Goal: Task Accomplishment & Management: Manage account settings

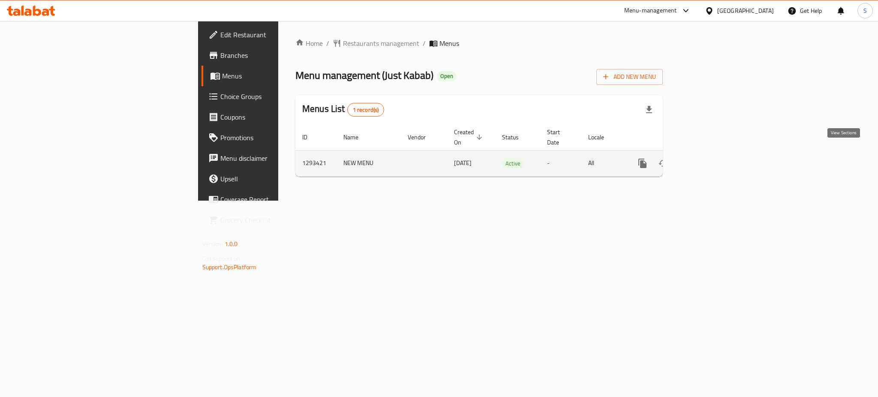
click at [709, 158] on icon "enhanced table" at bounding box center [704, 163] width 10 height 10
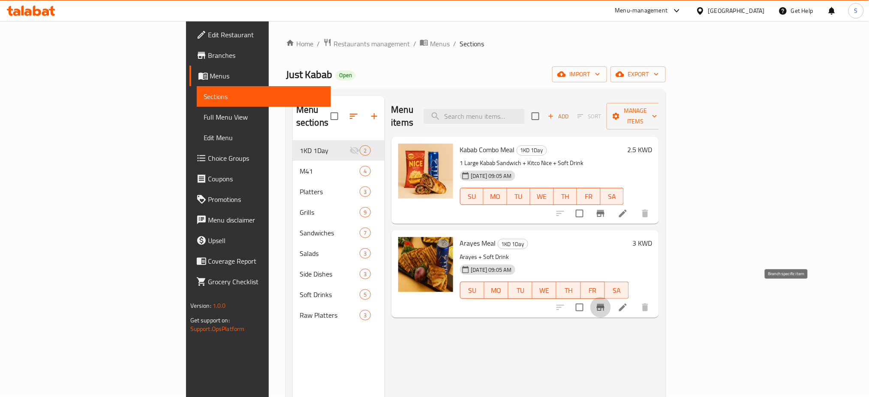
click at [606, 302] on icon "Branch-specific-item" at bounding box center [600, 307] width 10 height 10
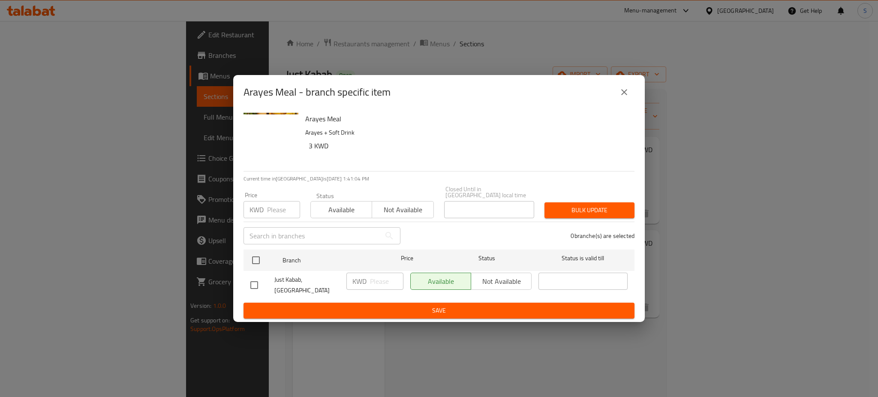
click at [626, 95] on icon "close" at bounding box center [624, 92] width 6 height 6
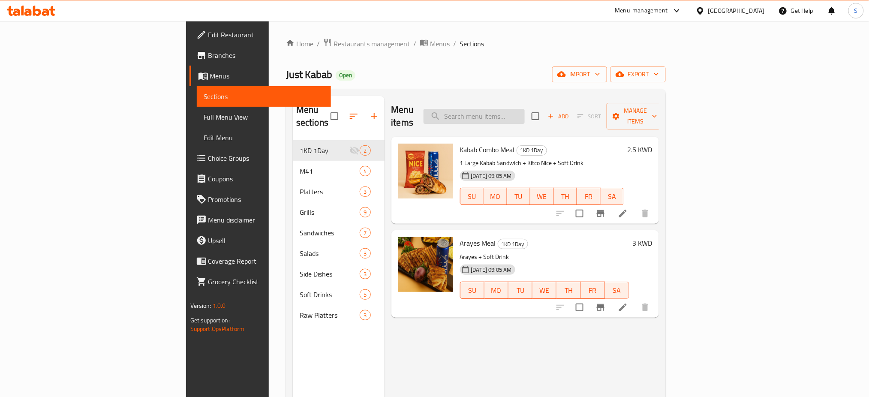
click at [525, 109] on input "search" at bounding box center [473, 116] width 101 height 15
paste input "Classic Tawook"
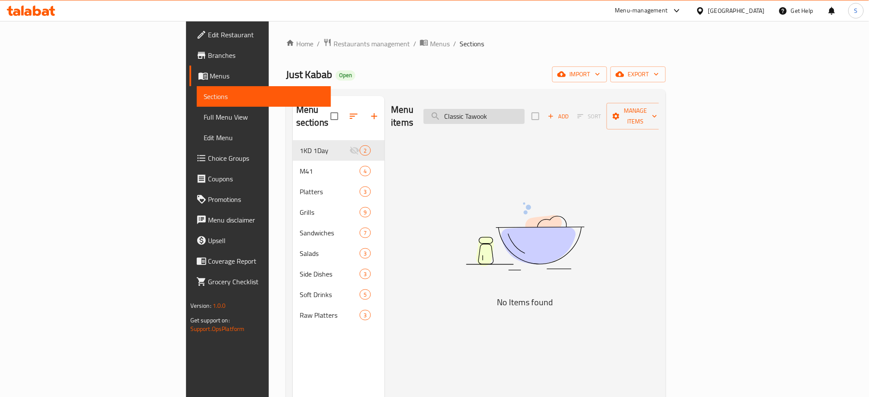
click at [525, 109] on input "Classic Tawook" at bounding box center [473, 116] width 101 height 15
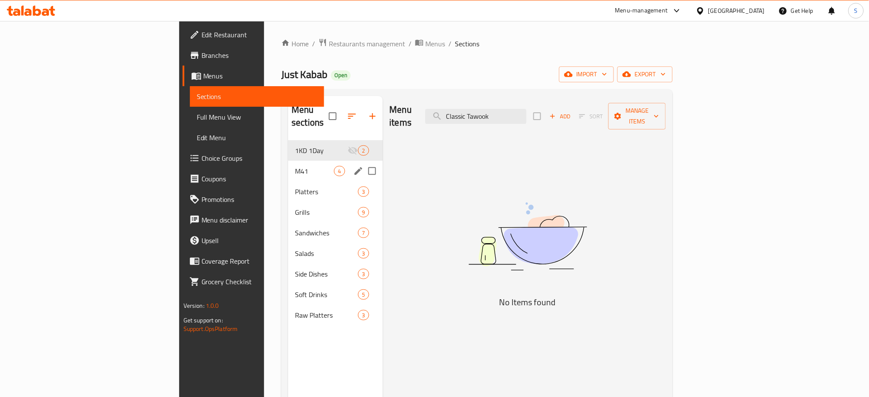
click at [288, 164] on div "M41 4" at bounding box center [335, 171] width 94 height 21
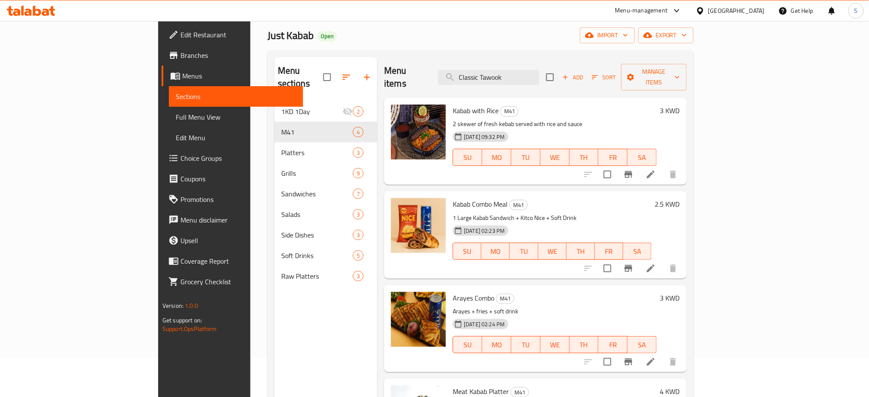
scroll to position [57, 0]
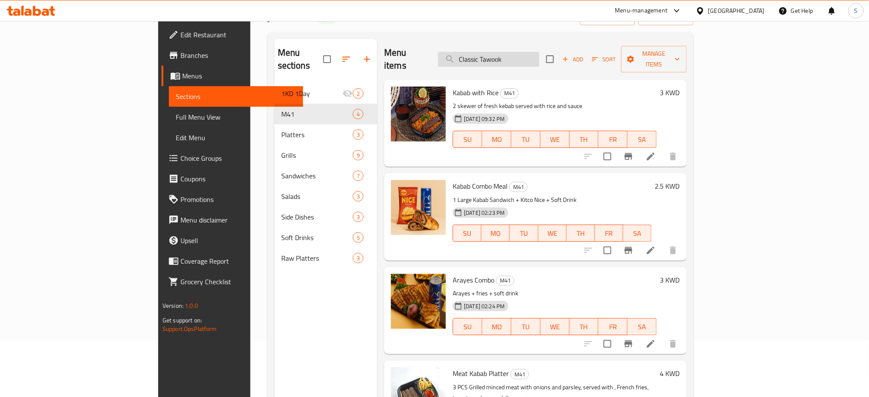
click at [539, 54] on input "Classic Tawook" at bounding box center [488, 59] width 101 height 15
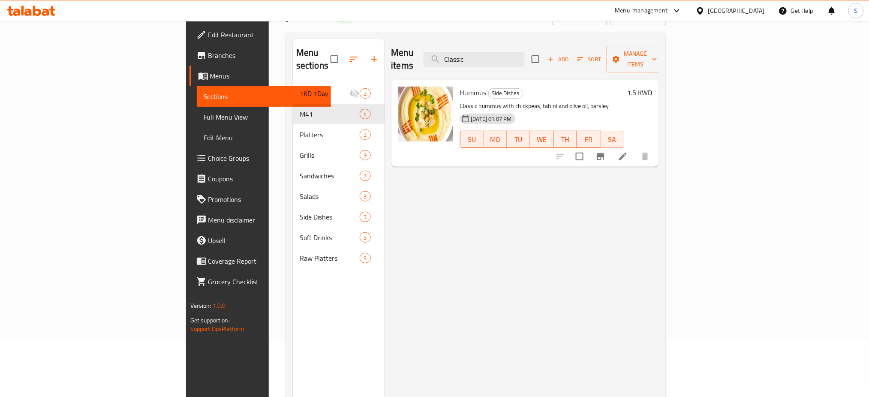
type input "Classic"
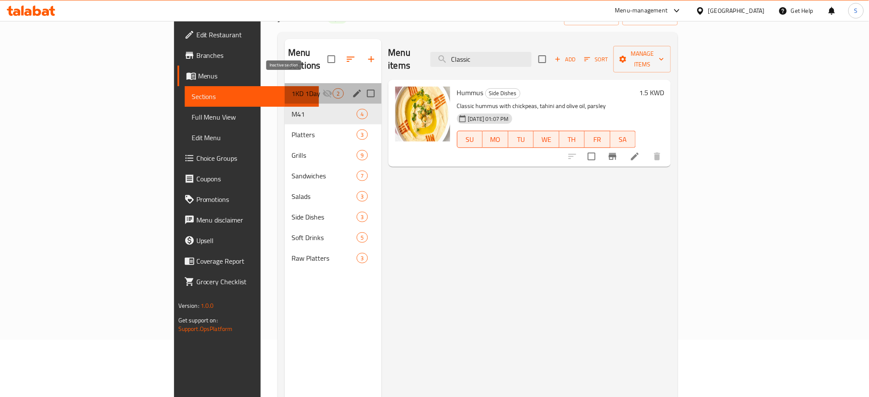
click at [323, 90] on icon "Menu sections" at bounding box center [327, 94] width 9 height 8
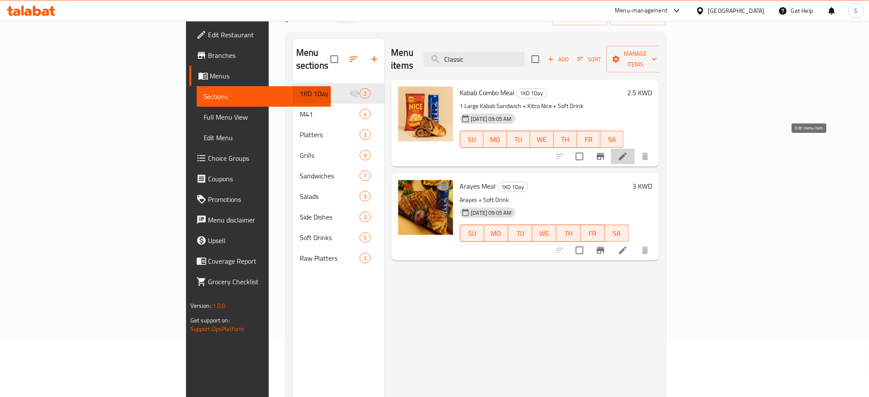
click at [627, 153] on icon at bounding box center [623, 157] width 8 height 8
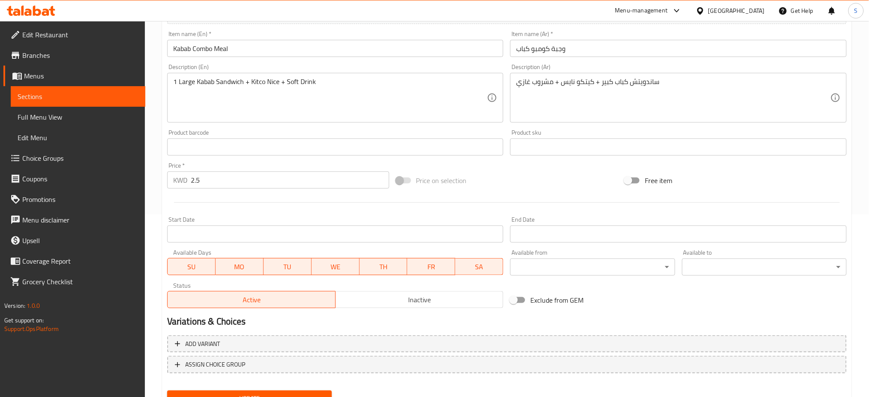
scroll to position [220, 0]
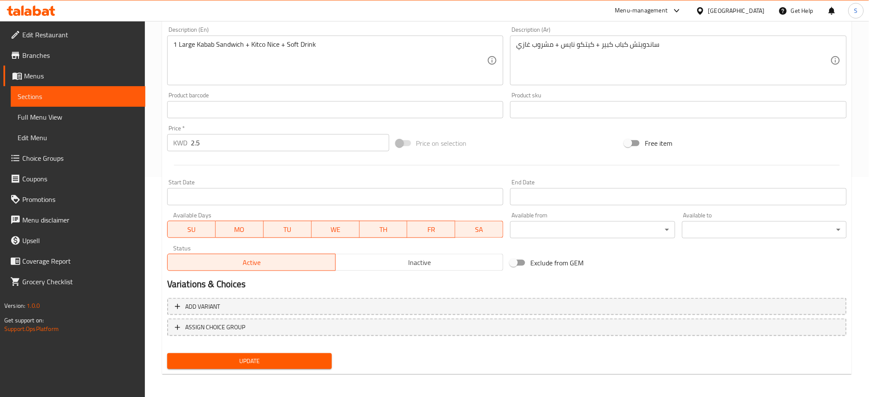
click at [269, 194] on input "Start Date" at bounding box center [335, 196] width 336 height 17
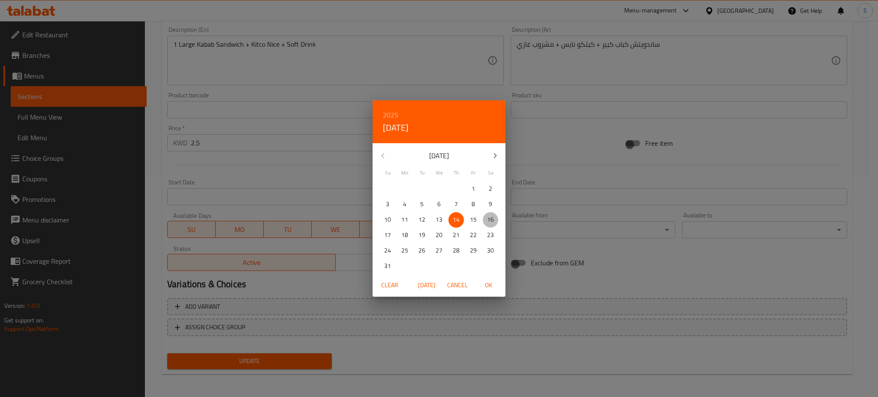
click at [488, 219] on p "16" at bounding box center [490, 219] width 7 height 11
click at [489, 285] on span "OK" at bounding box center [488, 285] width 21 height 11
type input "[DATE]"
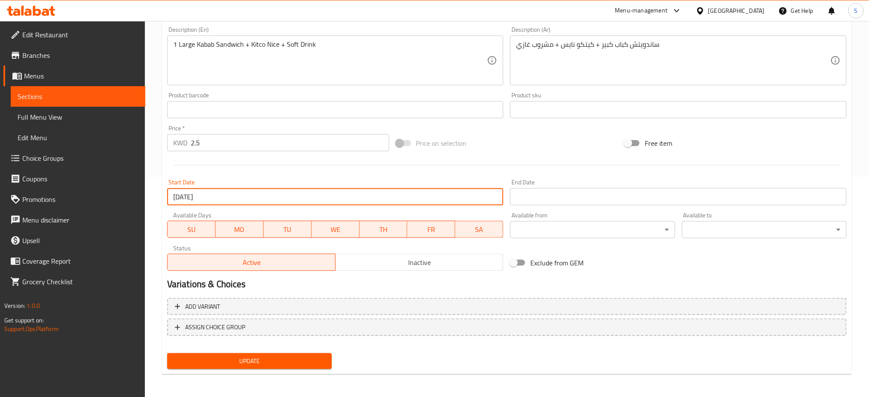
click at [572, 198] on input "Start Date" at bounding box center [678, 196] width 336 height 17
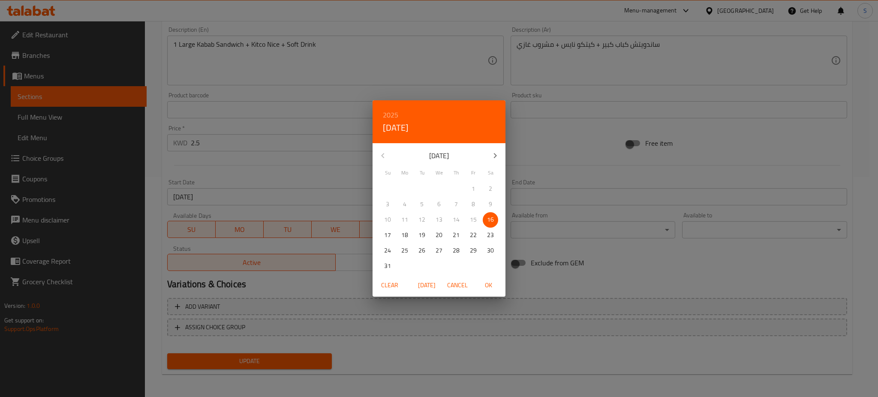
click at [491, 219] on p "16" at bounding box center [490, 219] width 7 height 11
click at [489, 287] on span "OK" at bounding box center [488, 285] width 21 height 11
type input "[DATE]"
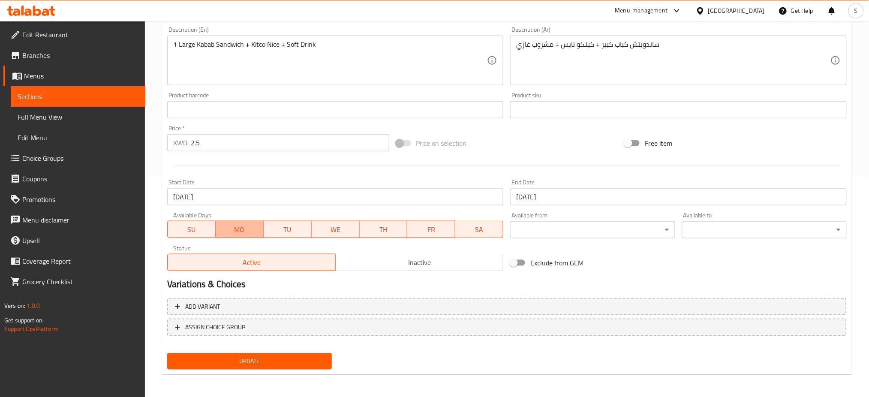
click at [240, 231] on span "MO" at bounding box center [239, 229] width 41 height 12
drag, startPoint x: 297, startPoint y: 233, endPoint x: 365, endPoint y: 228, distance: 67.4
click at [298, 232] on span "TU" at bounding box center [287, 229] width 41 height 12
click at [342, 232] on span "WE" at bounding box center [335, 229] width 41 height 12
click at [400, 228] on span "TH" at bounding box center [383, 229] width 41 height 12
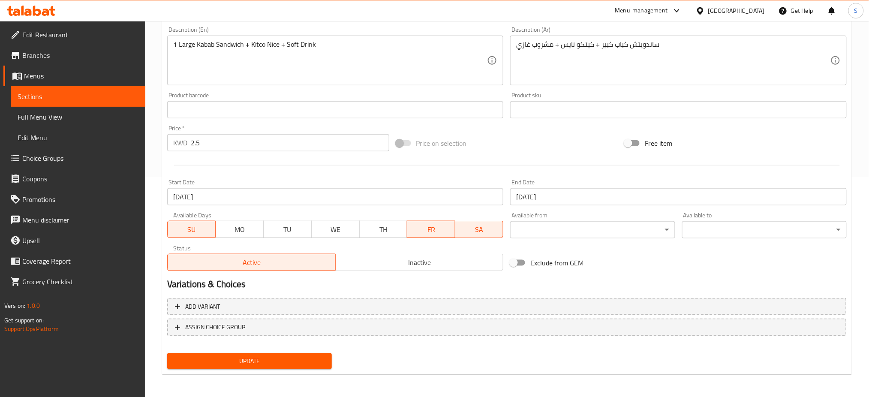
click at [435, 229] on span "FR" at bounding box center [431, 229] width 41 height 12
click at [287, 362] on span "Update" at bounding box center [249, 361] width 151 height 11
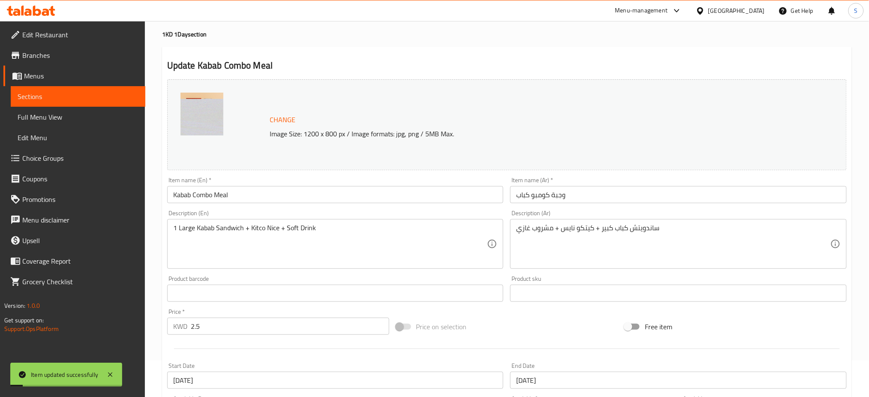
scroll to position [0, 0]
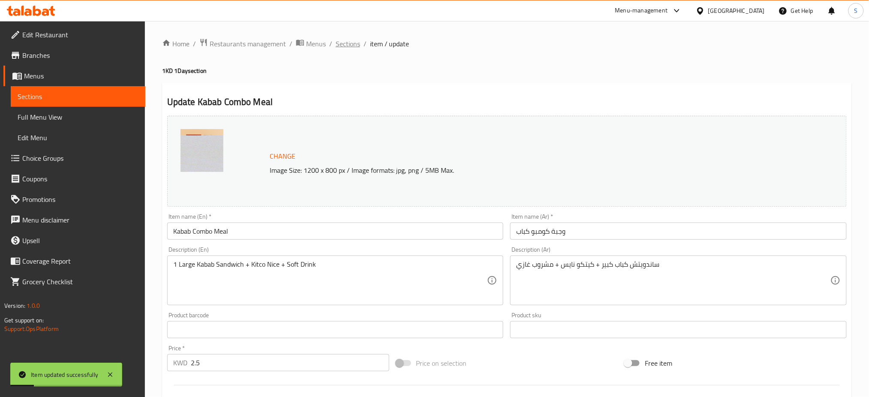
click at [341, 46] on span "Sections" at bounding box center [348, 44] width 24 height 10
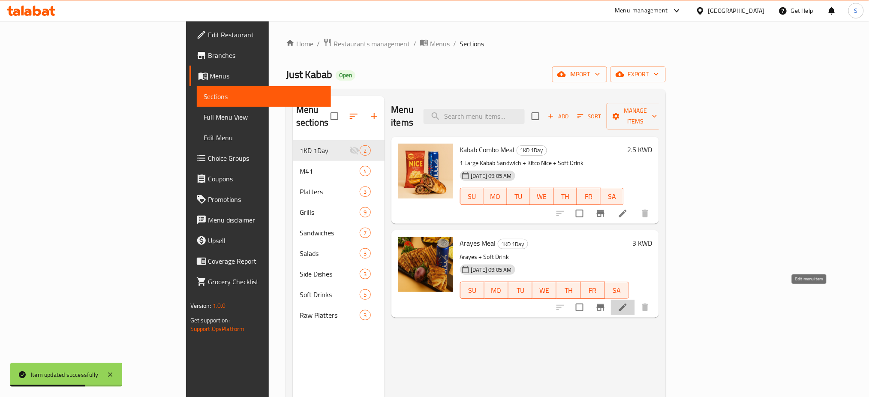
click at [628, 302] on icon at bounding box center [623, 307] width 10 height 10
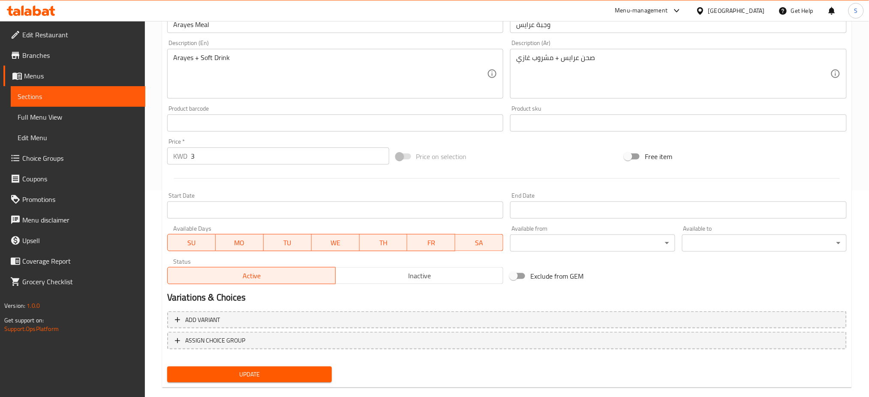
scroll to position [220, 0]
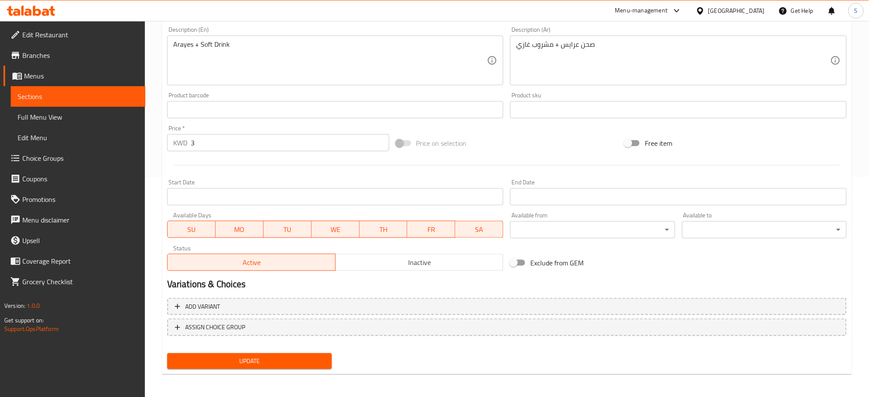
click at [237, 227] on span "MO" at bounding box center [239, 229] width 41 height 12
drag, startPoint x: 294, startPoint y: 230, endPoint x: 352, endPoint y: 228, distance: 58.7
click at [296, 230] on span "TU" at bounding box center [287, 229] width 41 height 12
click at [352, 228] on span "WE" at bounding box center [335, 229] width 41 height 12
click at [394, 230] on span "TH" at bounding box center [383, 229] width 41 height 12
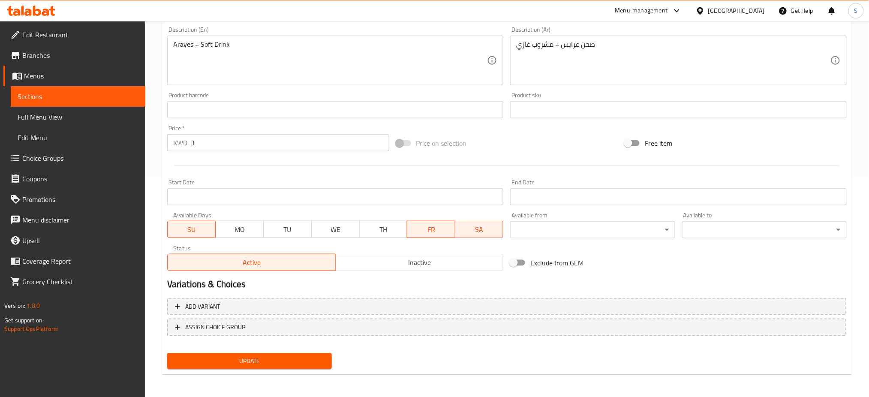
click at [429, 230] on span "FR" at bounding box center [431, 229] width 41 height 12
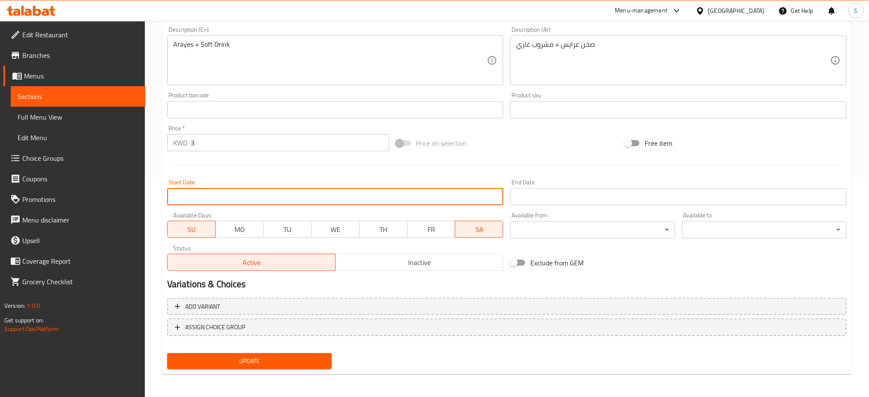
click at [331, 189] on input "Start Date" at bounding box center [335, 196] width 336 height 17
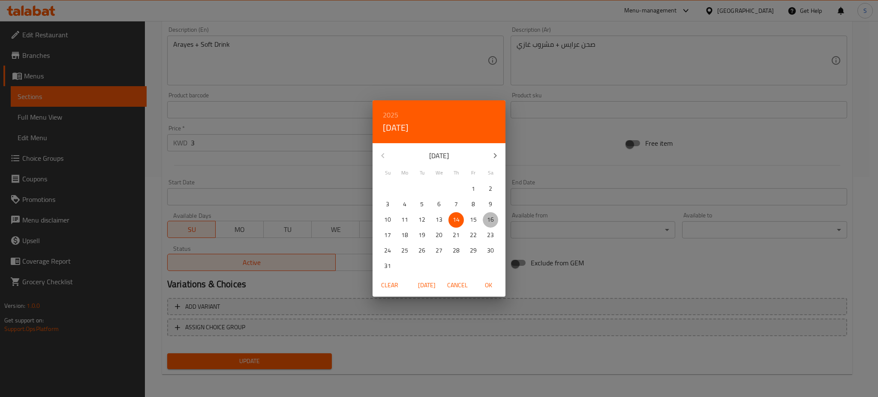
click at [497, 221] on span "16" at bounding box center [490, 219] width 15 height 11
click at [492, 285] on span "OK" at bounding box center [488, 285] width 21 height 11
type input "[DATE]"
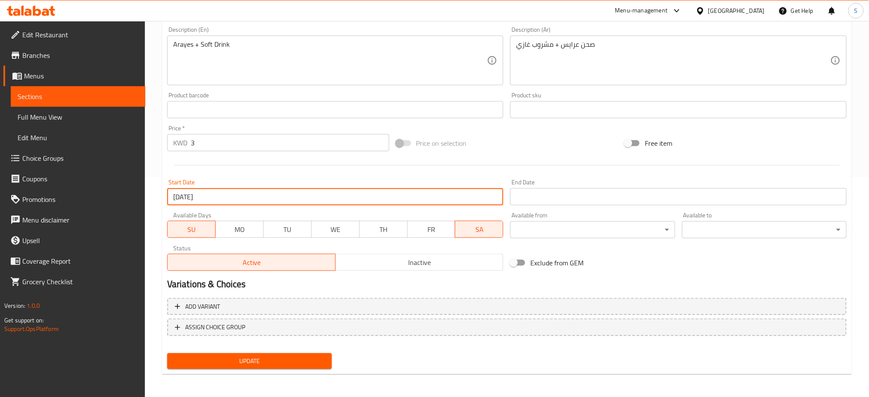
click at [556, 201] on input "Start Date" at bounding box center [678, 196] width 336 height 17
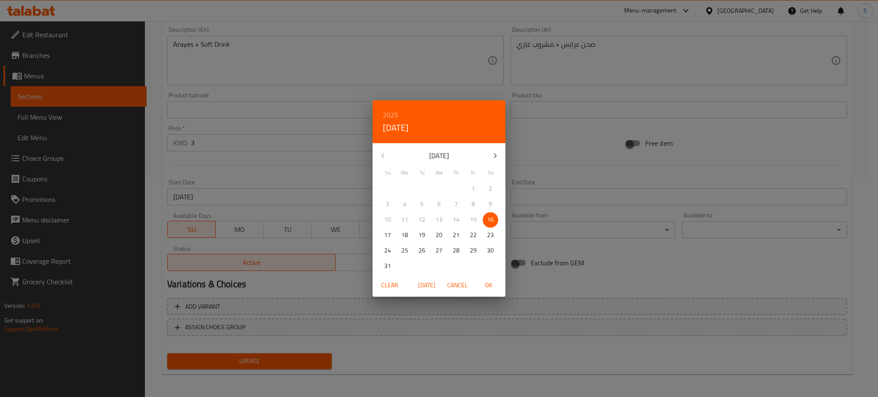
click at [487, 284] on span "OK" at bounding box center [488, 285] width 21 height 11
type input "[DATE]"
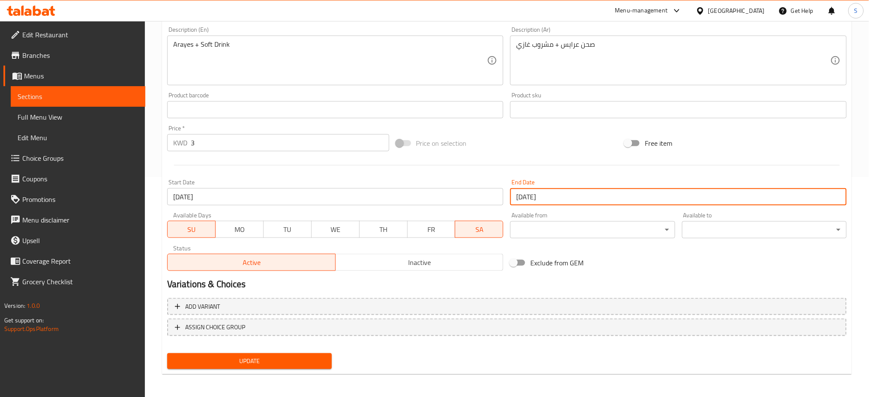
click at [307, 357] on span "Update" at bounding box center [249, 361] width 151 height 11
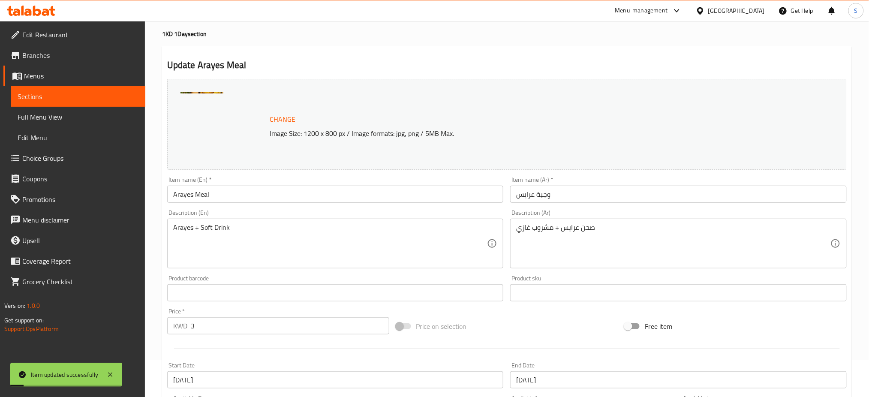
scroll to position [0, 0]
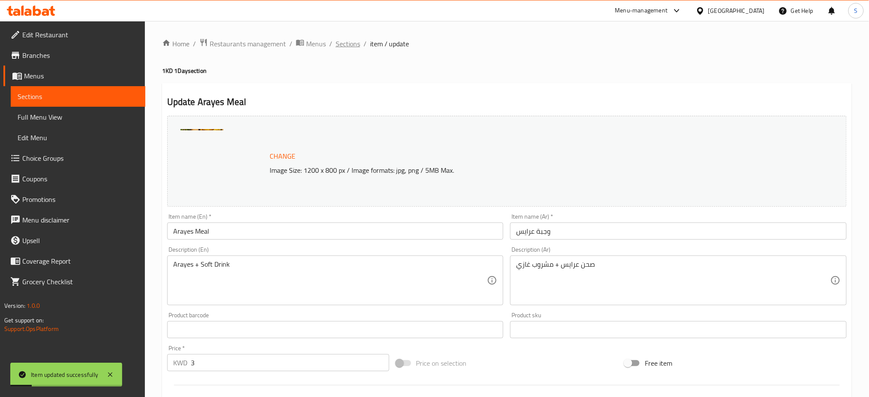
click at [351, 45] on span "Sections" at bounding box center [348, 44] width 24 height 10
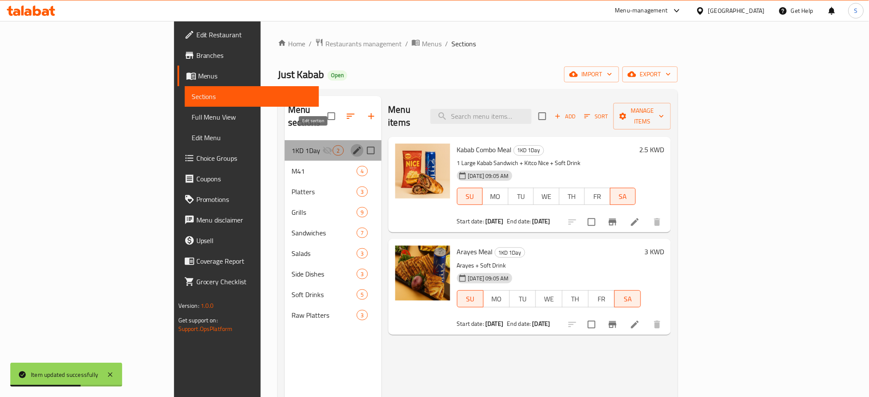
click at [353, 147] on icon "edit" at bounding box center [357, 151] width 8 height 8
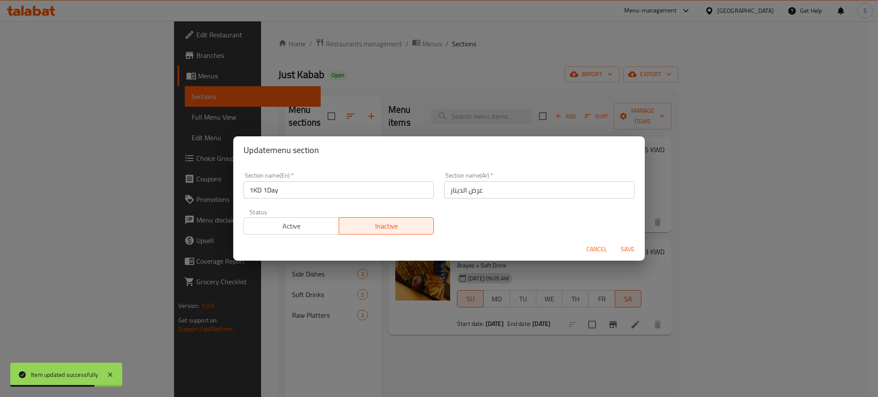
click at [302, 229] on span "Active" at bounding box center [291, 226] width 88 height 12
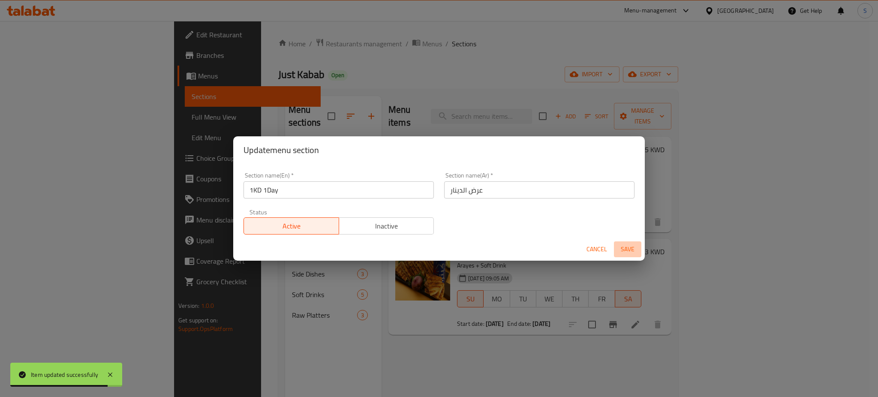
click at [628, 251] on span "Save" at bounding box center [627, 249] width 21 height 11
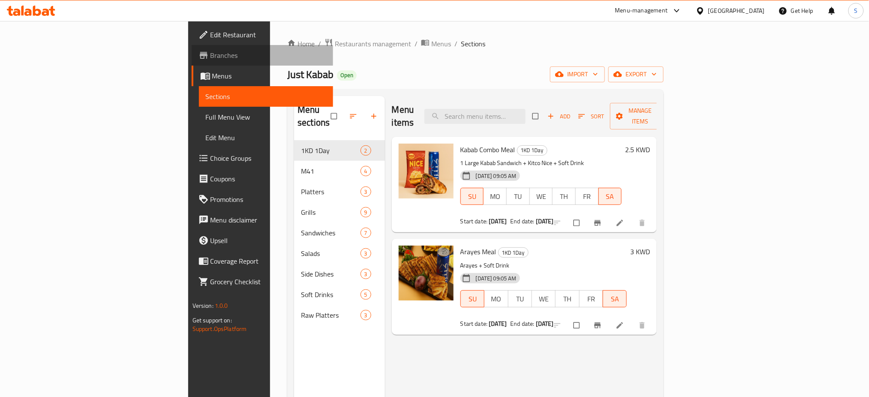
click at [210, 55] on span "Branches" at bounding box center [268, 55] width 116 height 10
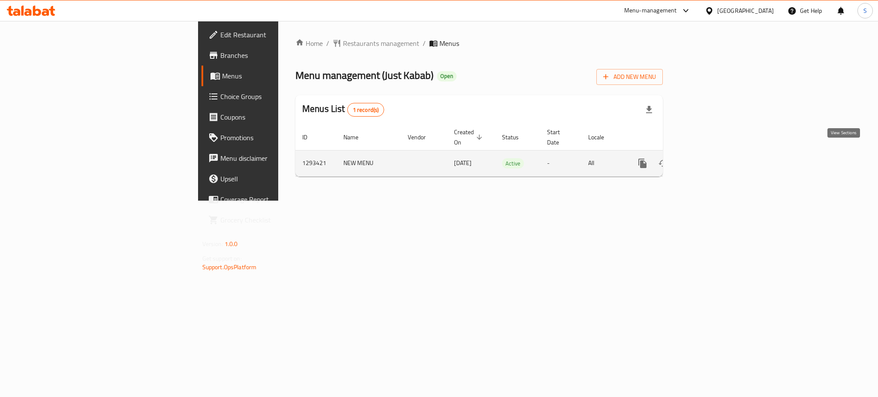
click at [709, 158] on icon "enhanced table" at bounding box center [704, 163] width 10 height 10
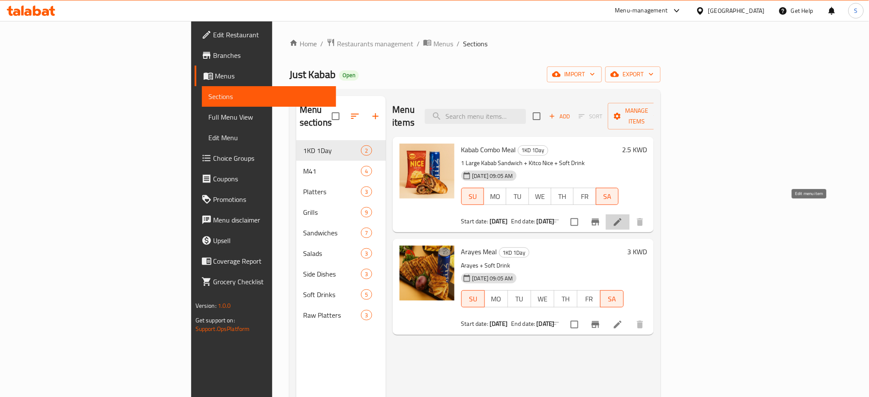
click at [621, 218] on icon at bounding box center [618, 222] width 8 height 8
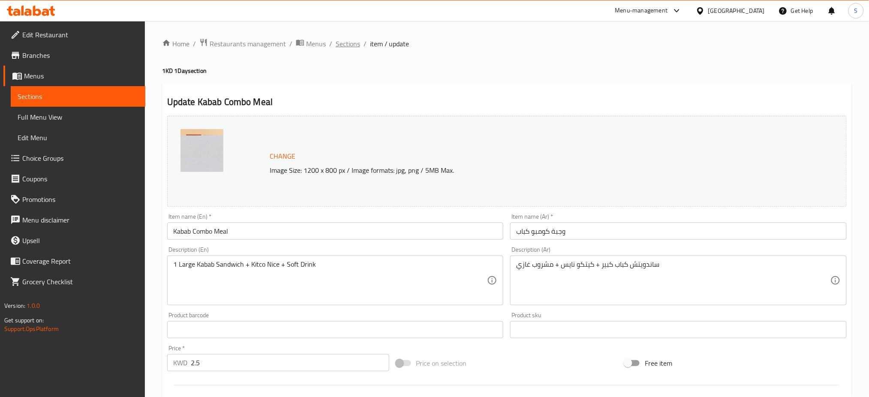
click at [355, 46] on span "Sections" at bounding box center [348, 44] width 24 height 10
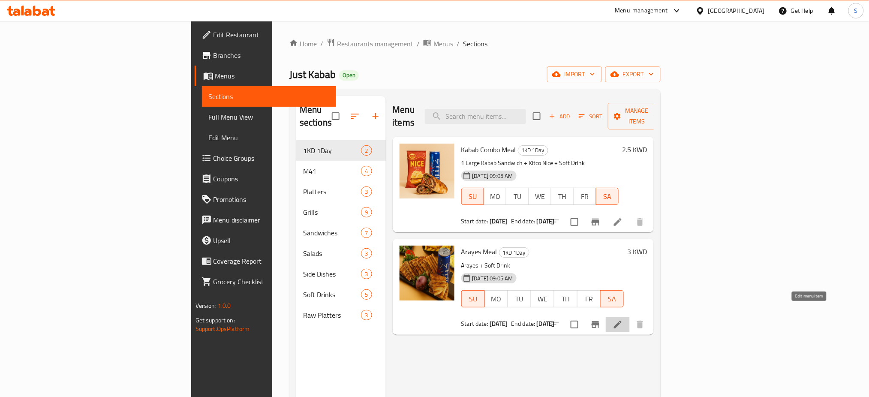
click at [623, 319] on icon at bounding box center [617, 324] width 10 height 10
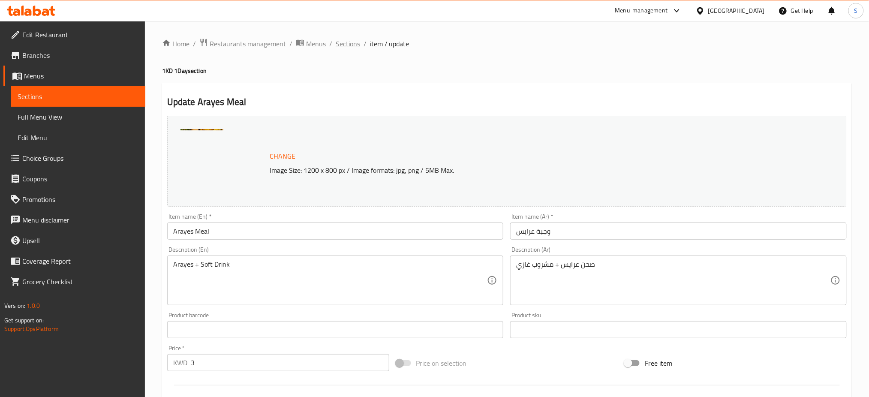
click at [345, 41] on span "Sections" at bounding box center [348, 44] width 24 height 10
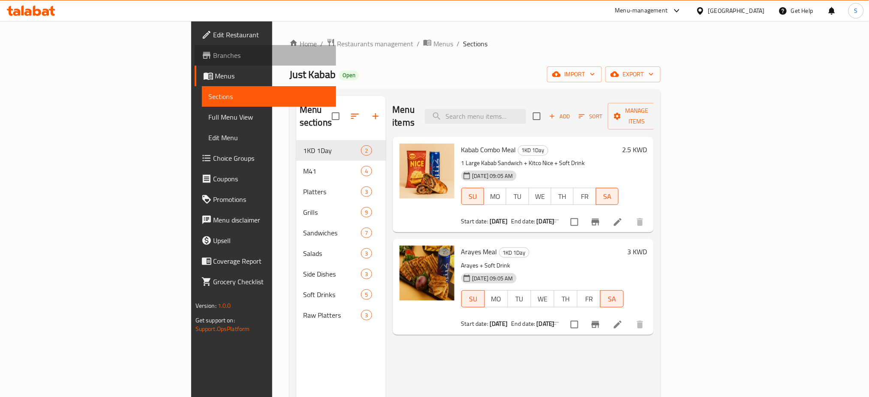
click at [213, 56] on span "Branches" at bounding box center [271, 55] width 116 height 10
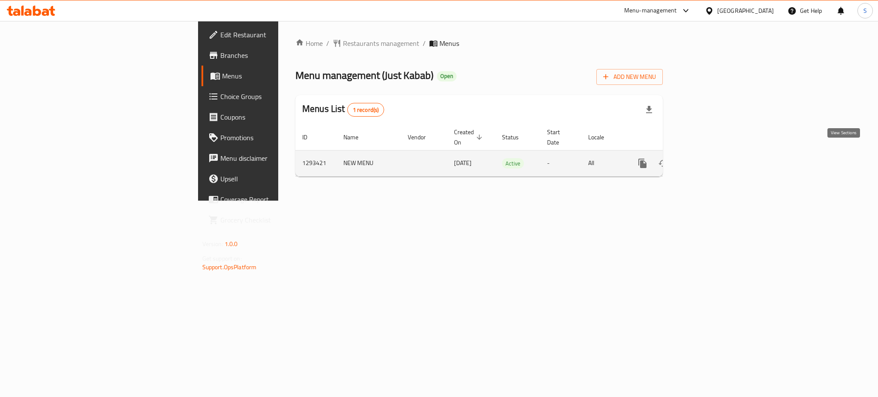
click at [709, 158] on icon "enhanced table" at bounding box center [704, 163] width 10 height 10
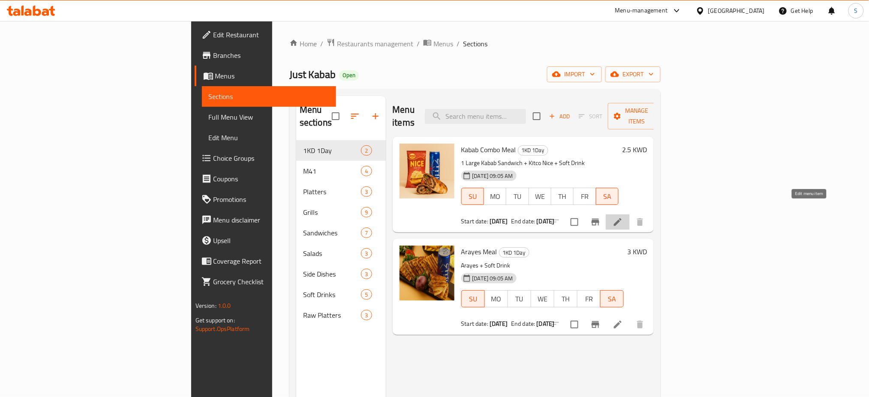
click at [623, 217] on icon at bounding box center [617, 222] width 10 height 10
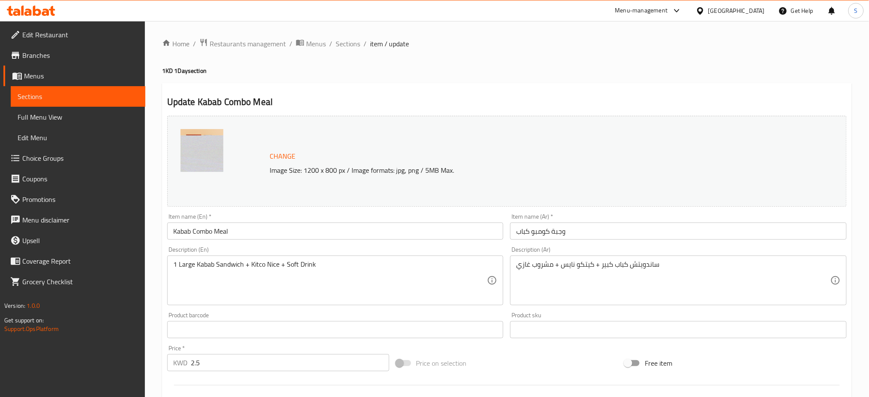
click at [45, 54] on span "Branches" at bounding box center [80, 55] width 116 height 10
